Goal: Check status: Check status

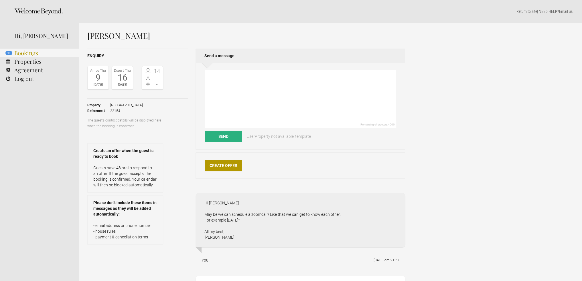
click at [31, 54] on link "13 Bookings" at bounding box center [39, 53] width 79 height 9
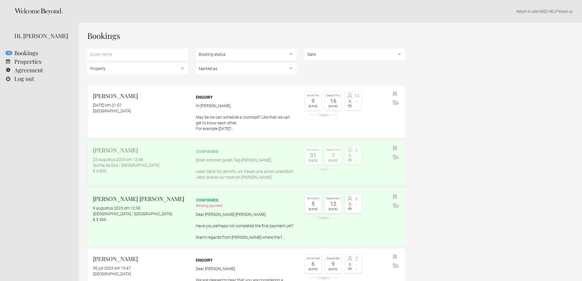
click at [232, 160] on p "Einen schönen guten Tag Monique, vielen Dank für die Info, wir freuen uns schon…" at bounding box center [246, 168] width 101 height 23
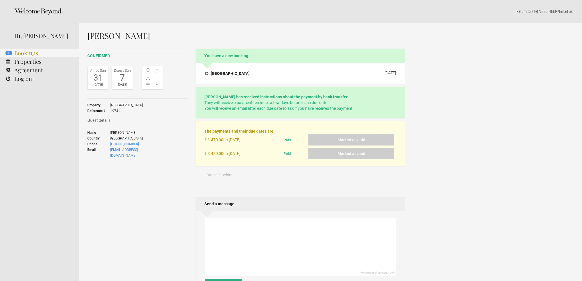
click at [32, 51] on link "13 Bookings" at bounding box center [39, 53] width 79 height 9
